Goal: Task Accomplishment & Management: Use online tool/utility

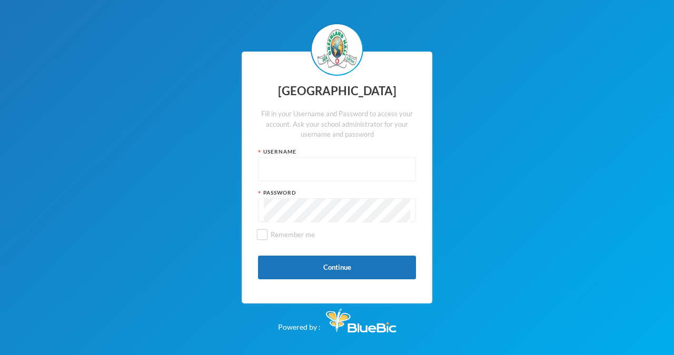
click at [278, 167] on input "text" at bounding box center [337, 170] width 146 height 24
type input "glh25cs29"
click at [338, 236] on label "Remember me" at bounding box center [337, 239] width 158 height 18
click at [268, 236] on input "Remember me" at bounding box center [262, 234] width 11 height 11
checkbox input "true"
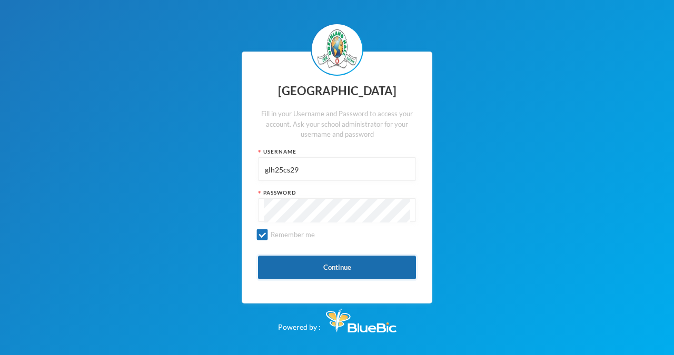
click at [348, 266] on button "Continue" at bounding box center [337, 268] width 158 height 24
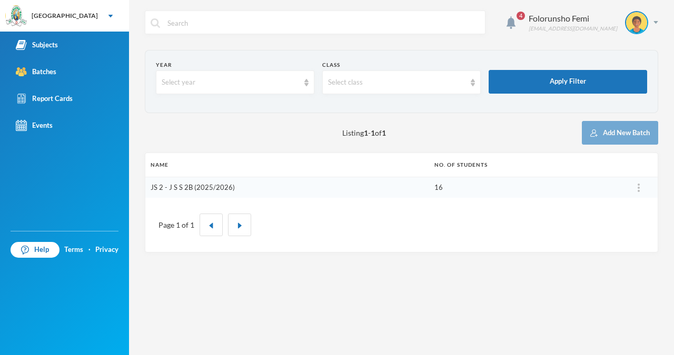
click at [229, 186] on link "JS 2 - J S S 2B (2025/2026)" at bounding box center [193, 187] width 84 height 8
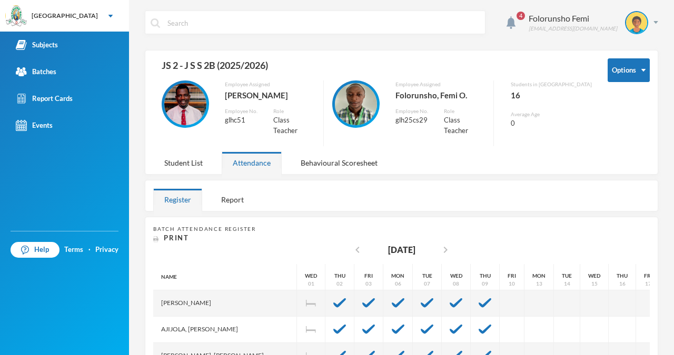
scroll to position [188, 0]
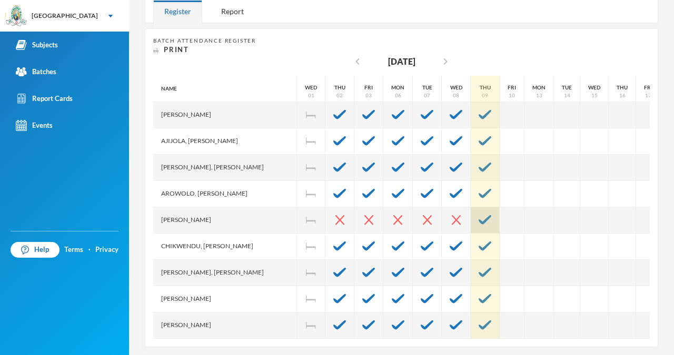
click at [482, 214] on div at bounding box center [484, 220] width 29 height 26
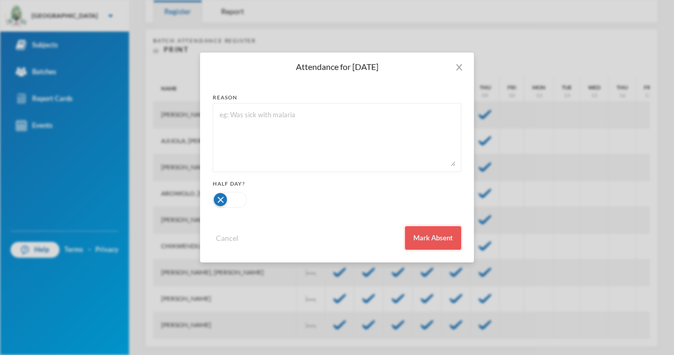
click at [433, 246] on button "Mark Absent" at bounding box center [433, 238] width 56 height 24
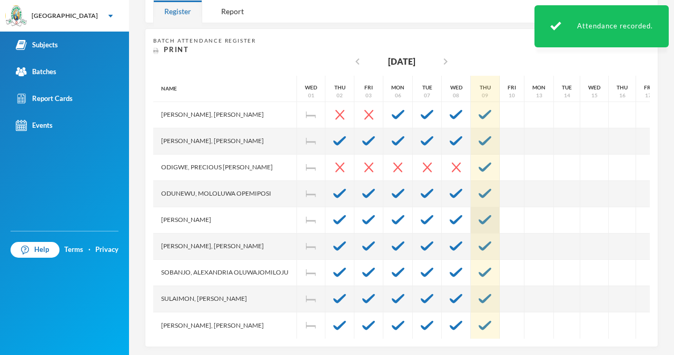
scroll to position [246, 0]
click at [486, 155] on div at bounding box center [484, 168] width 29 height 26
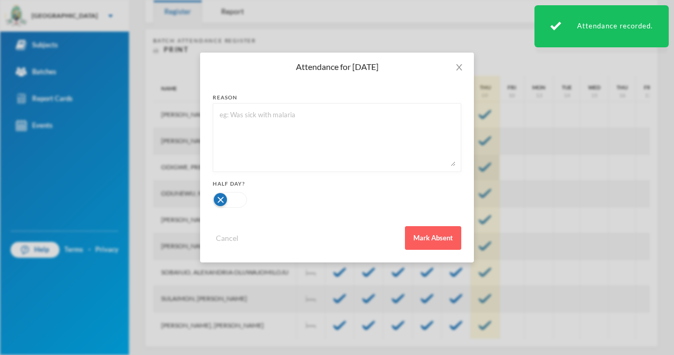
scroll to position [188, 0]
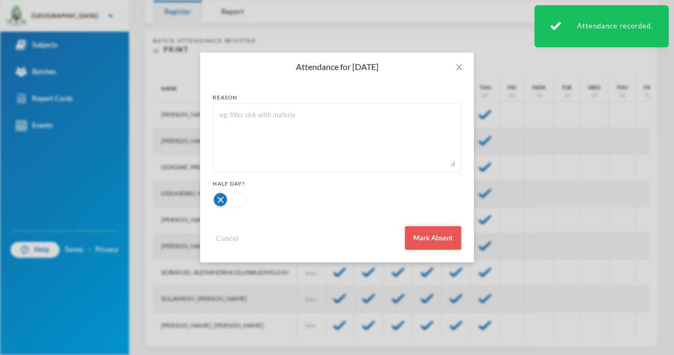
click at [441, 250] on button "Mark Absent" at bounding box center [433, 238] width 56 height 24
